Goal: Check status: Check status

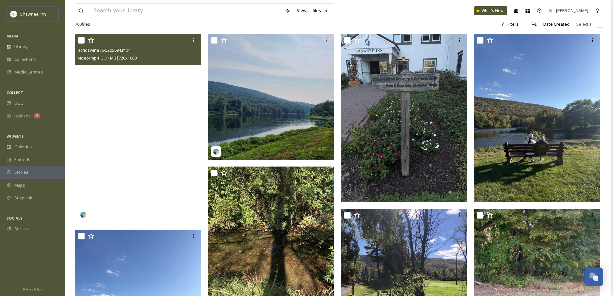
scroll to position [130, 0]
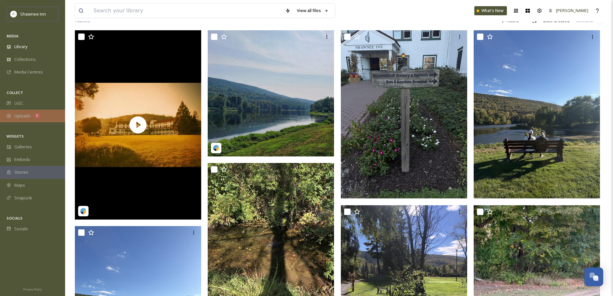
click at [15, 116] on span "Uploads" at bounding box center [22, 116] width 16 height 6
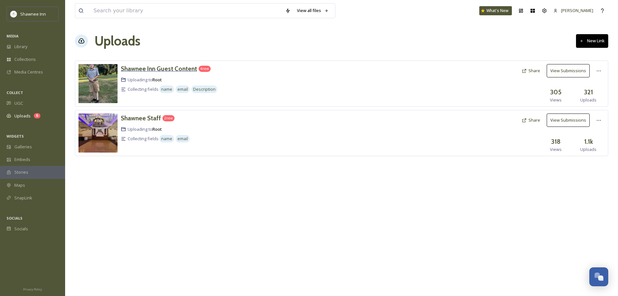
click at [161, 66] on h3 "Shawnee Inn Guest Content" at bounding box center [159, 69] width 76 height 8
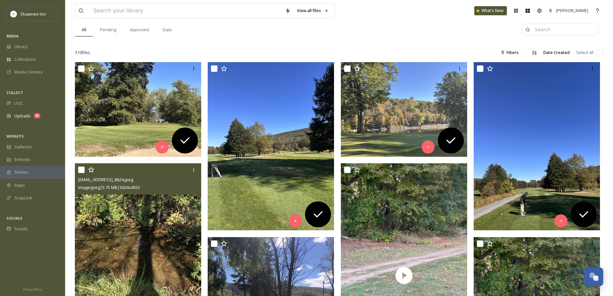
scroll to position [65, 0]
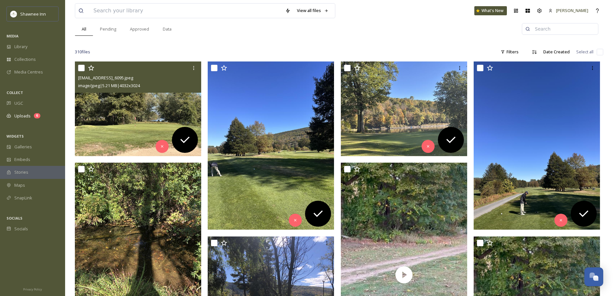
click at [107, 135] on img at bounding box center [138, 109] width 126 height 95
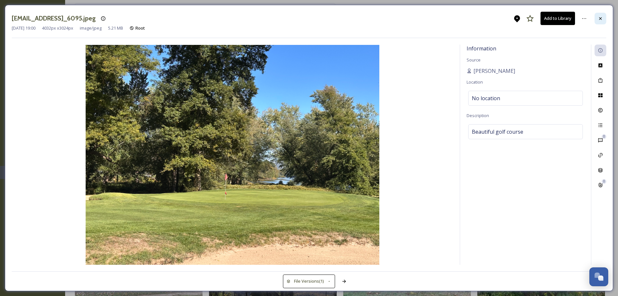
click at [599, 17] on icon at bounding box center [600, 18] width 5 height 5
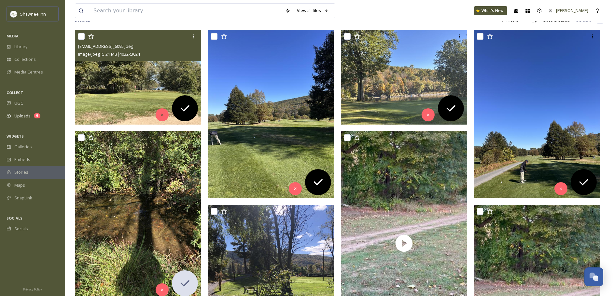
scroll to position [33, 0]
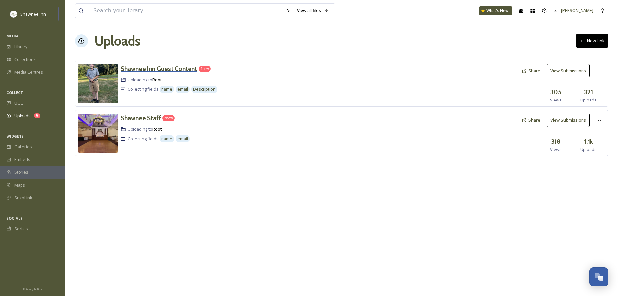
click at [174, 64] on div "Shawnee Inn Guest Content" at bounding box center [159, 68] width 76 height 9
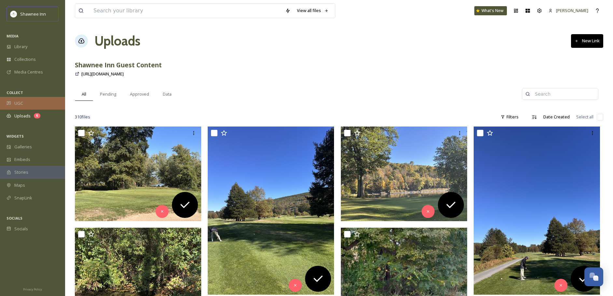
click at [26, 107] on div "UGC" at bounding box center [32, 103] width 65 height 13
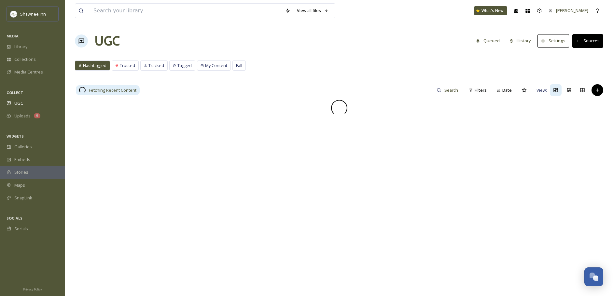
click at [487, 41] on button "Queued" at bounding box center [488, 41] width 30 height 13
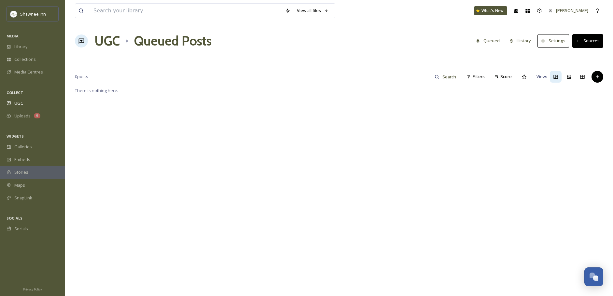
click at [534, 38] on button "History" at bounding box center [521, 41] width 28 height 13
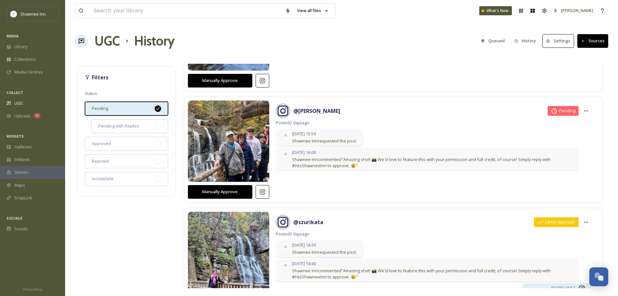
scroll to position [1014, 0]
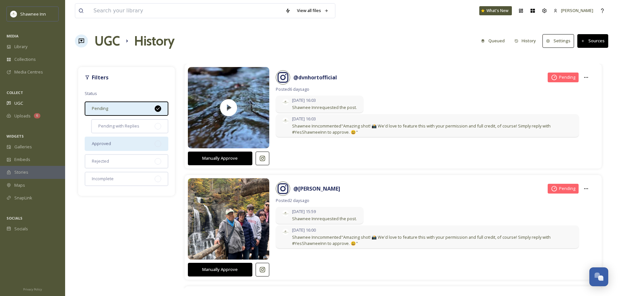
click at [124, 140] on div "Approved" at bounding box center [127, 144] width 84 height 14
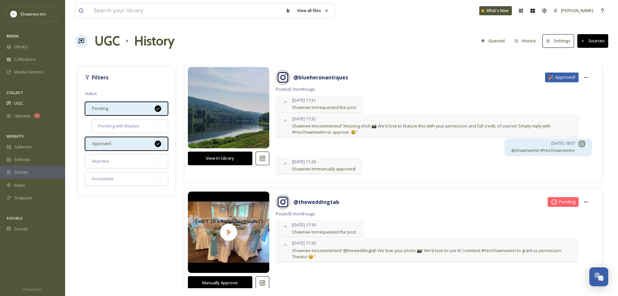
scroll to position [98, 0]
